Goal: Book appointment/travel/reservation

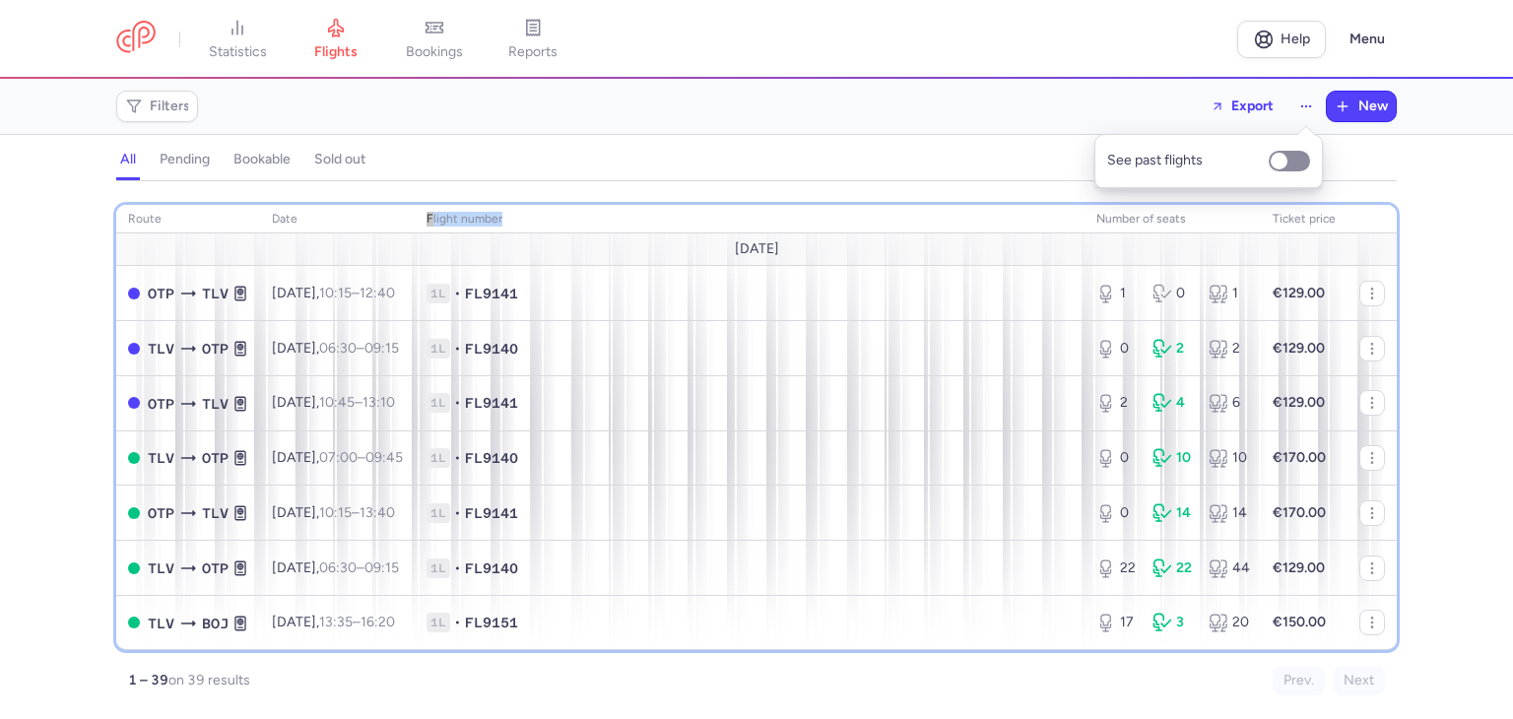
drag, startPoint x: 561, startPoint y: 222, endPoint x: 449, endPoint y: 218, distance: 112.3
click at [450, 218] on tr "route date Flight number number of seats Ticket price" at bounding box center [756, 220] width 1280 height 30
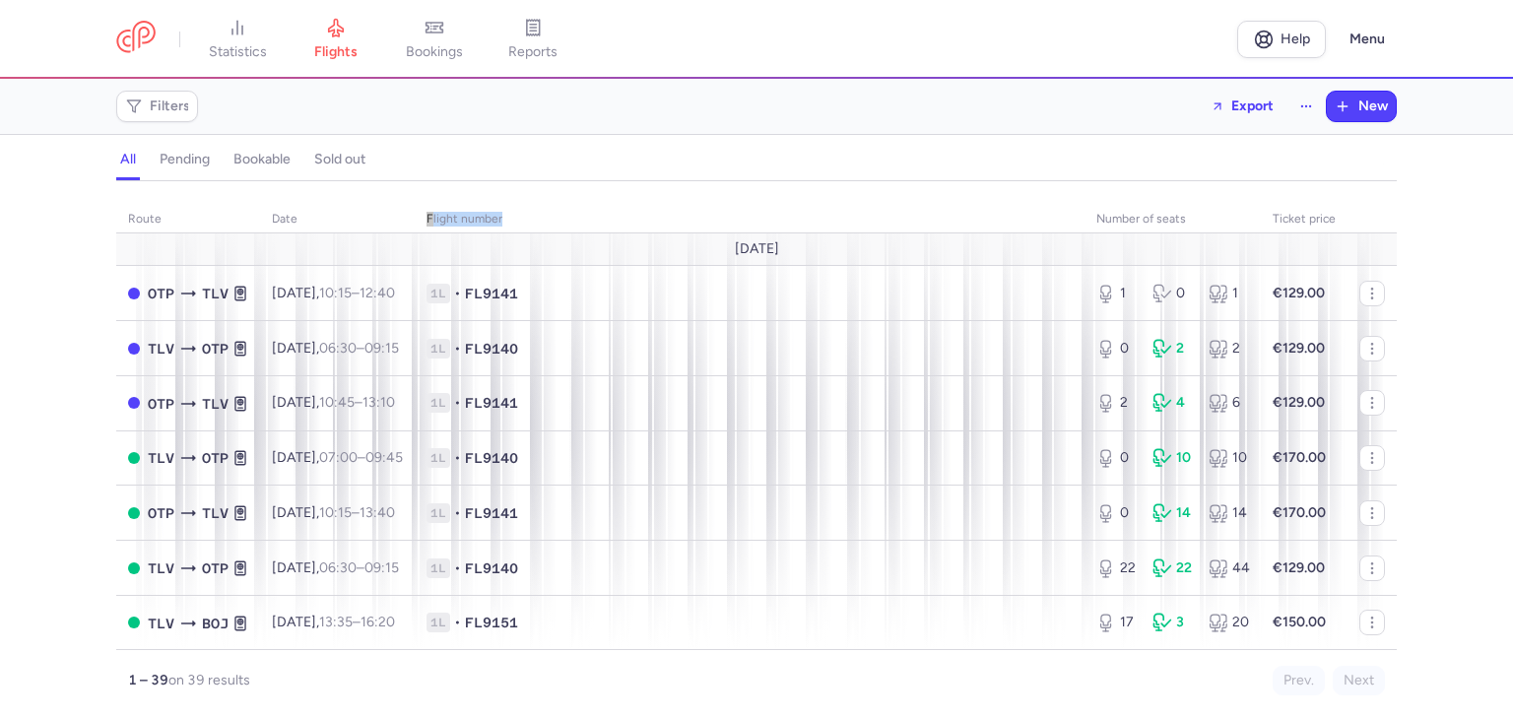
drag, startPoint x: 782, startPoint y: 249, endPoint x: 745, endPoint y: 242, distance: 37.1
click at [745, 242] on td "[DATE]" at bounding box center [756, 249] width 1280 height 32
click at [777, 253] on span "[DATE]" at bounding box center [757, 249] width 44 height 16
drag, startPoint x: 780, startPoint y: 250, endPoint x: 724, endPoint y: 251, distance: 56.1
click at [735, 251] on span "[DATE]" at bounding box center [757, 249] width 44 height 16
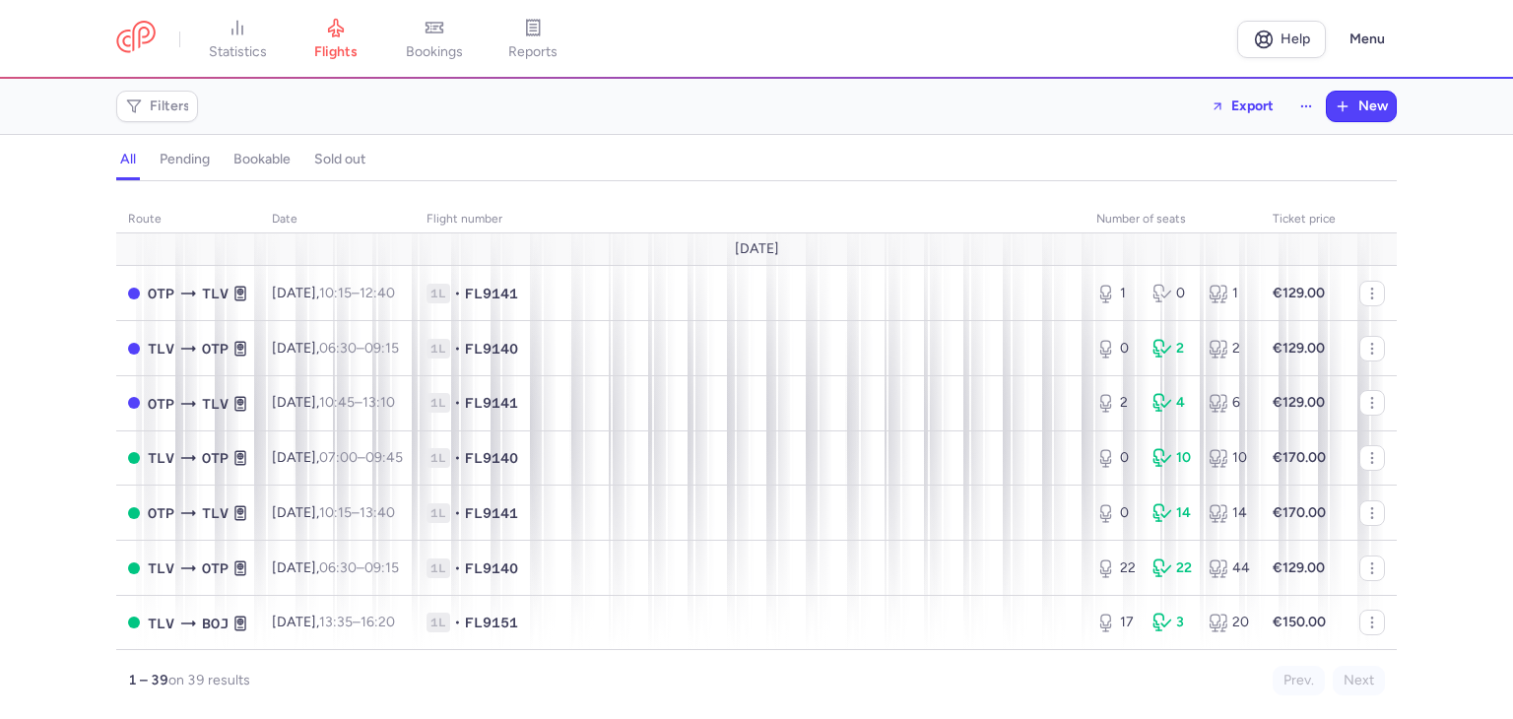
click at [709, 251] on td "[DATE]" at bounding box center [756, 249] width 1280 height 32
click at [720, 245] on td "[DATE]" at bounding box center [756, 249] width 1280 height 32
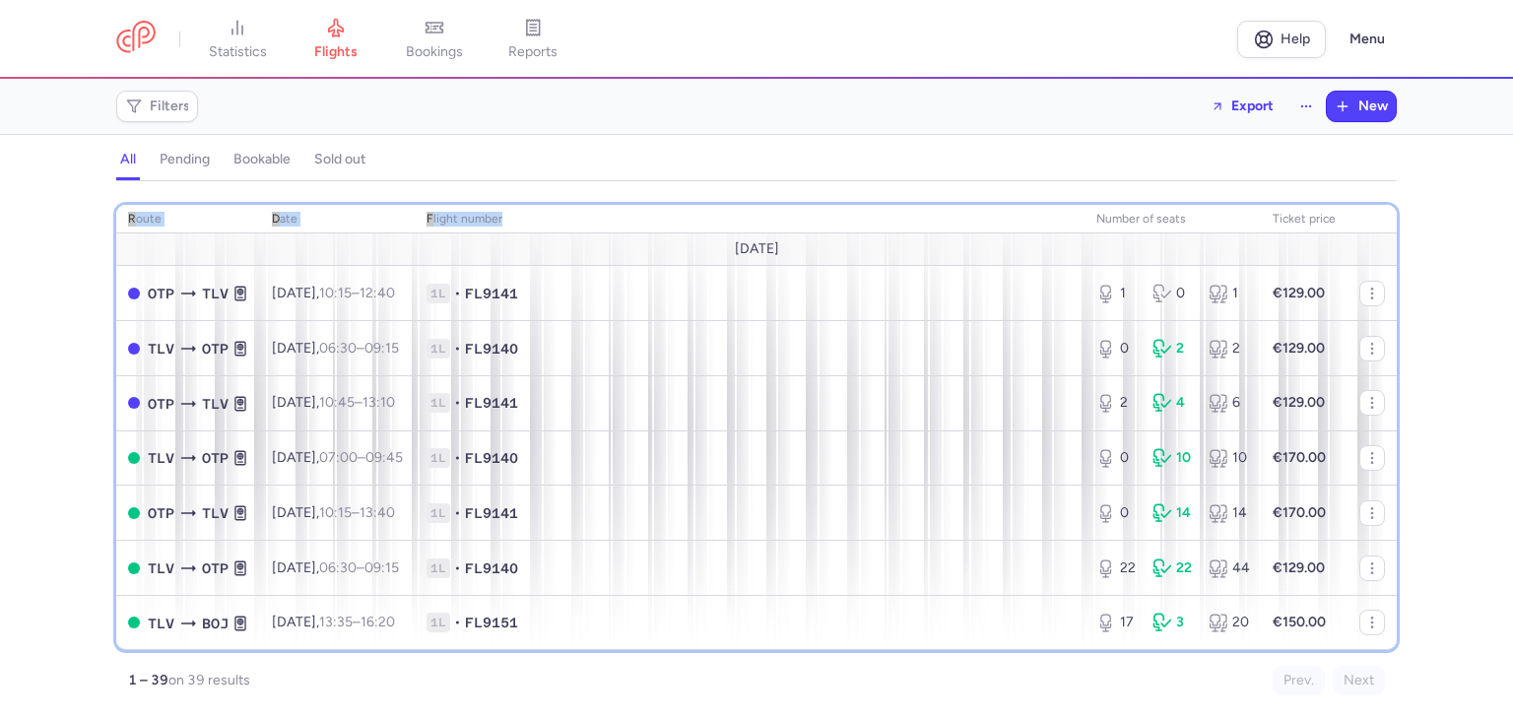
drag, startPoint x: 543, startPoint y: 218, endPoint x: 261, endPoint y: 194, distance: 282.6
click at [261, 194] on div "route date Flight number number of seats Ticket price [DATE] OTP TLV [DATE] 10:…" at bounding box center [756, 444] width 1280 height 502
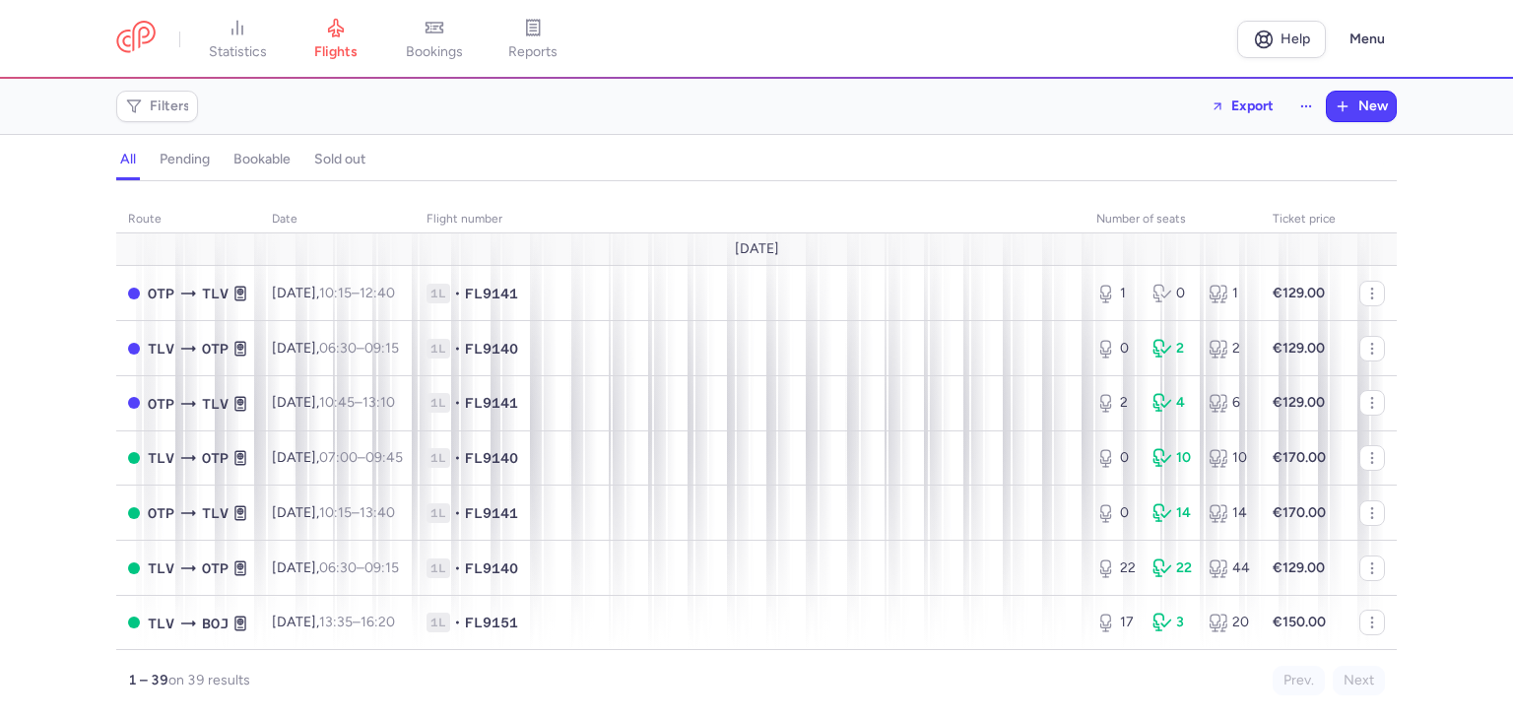
click at [472, 253] on td "[DATE]" at bounding box center [756, 249] width 1280 height 32
drag, startPoint x: 472, startPoint y: 253, endPoint x: 1079, endPoint y: 204, distance: 609.6
click at [972, 254] on td "[DATE]" at bounding box center [756, 249] width 1280 height 32
drag, startPoint x: 113, startPoint y: 220, endPoint x: 892, endPoint y: 225, distance: 778.9
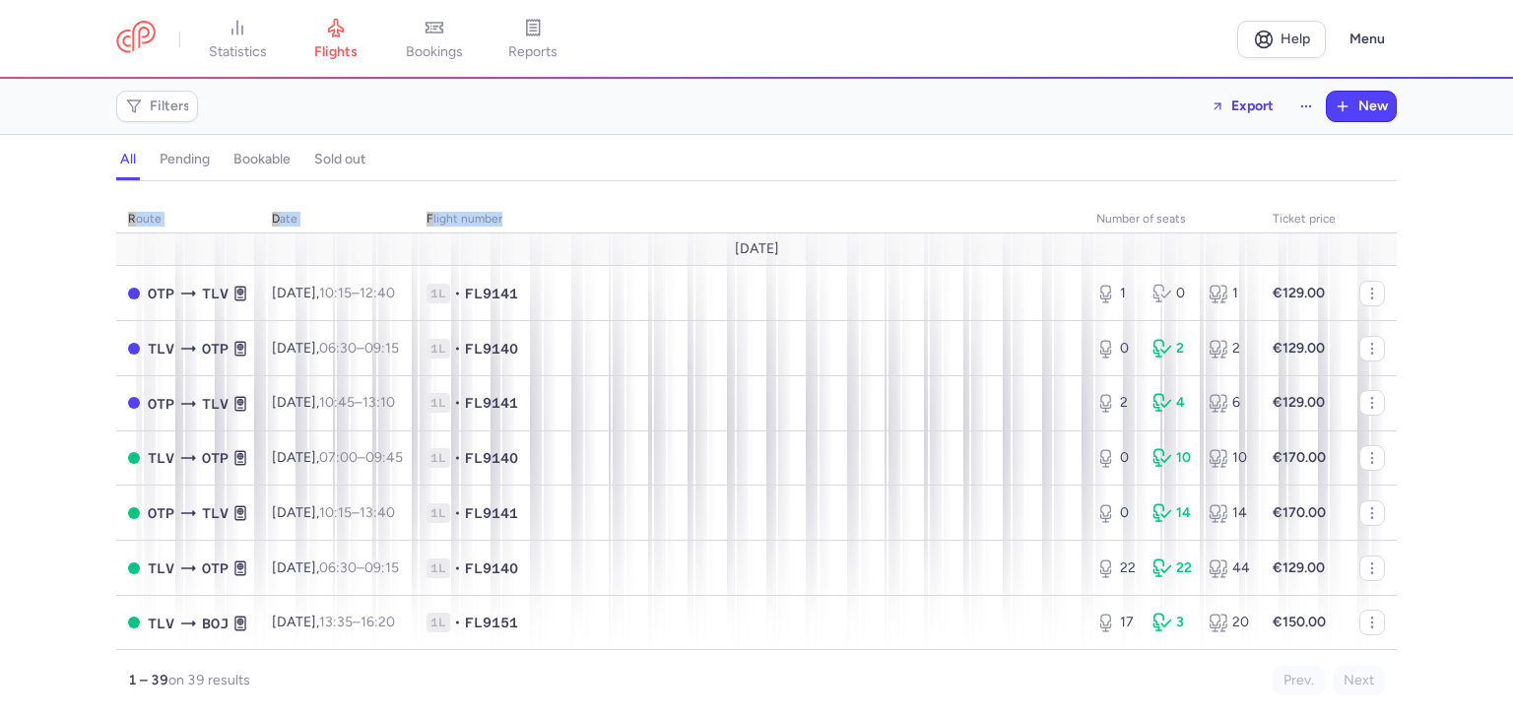
click at [892, 225] on div "route date Flight number number of seats Ticket price [DATE] OTP TLV [DATE] 10:…" at bounding box center [756, 456] width 1513 height 526
